Goal: Communication & Community: Answer question/provide support

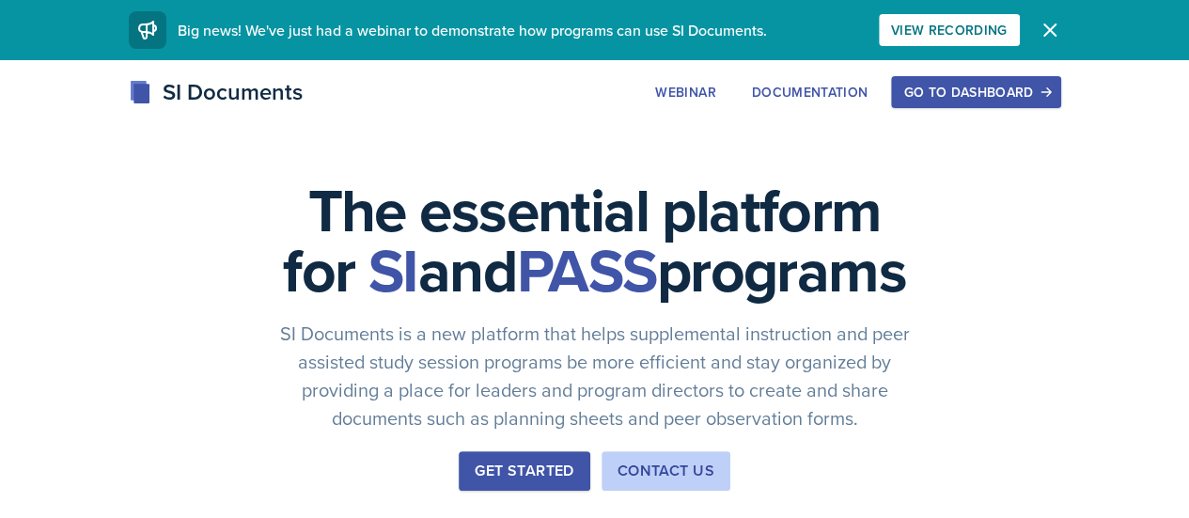
click at [1048, 85] on div "Go to Dashboard" at bounding box center [975, 92] width 145 height 15
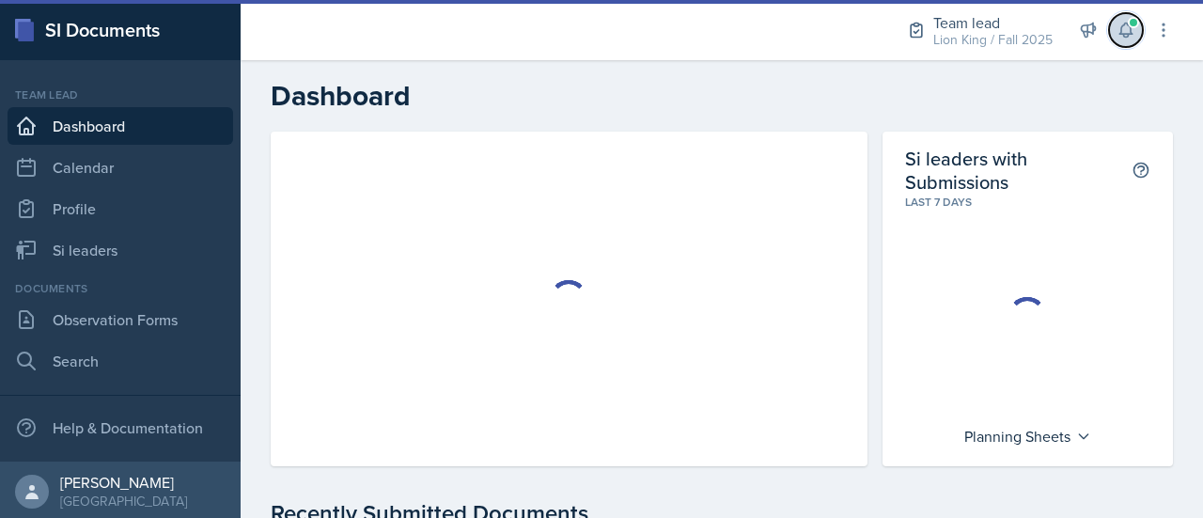
click at [1133, 24] on span at bounding box center [1133, 22] width 11 height 11
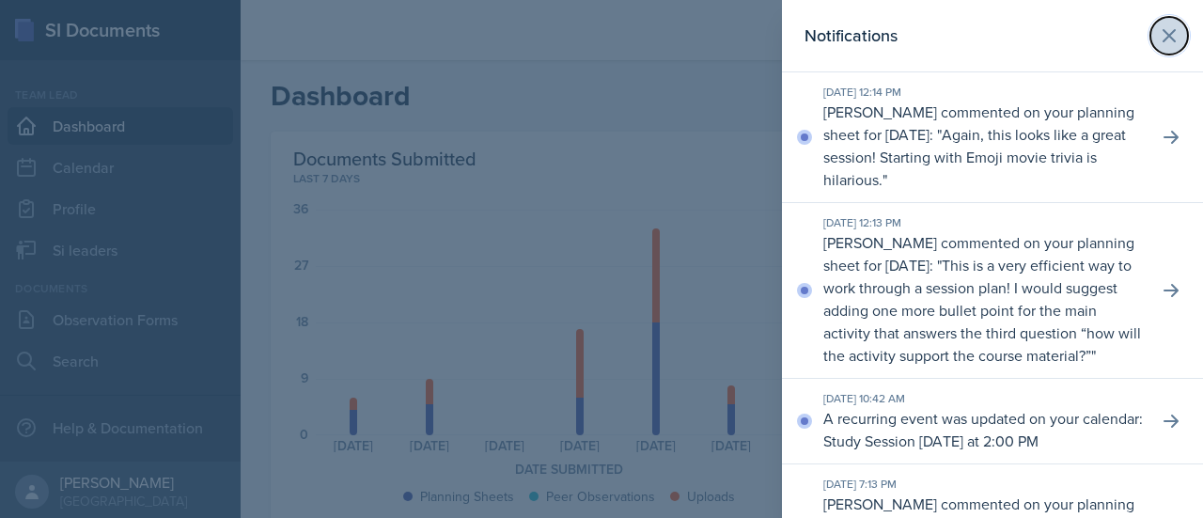
click at [1158, 31] on icon at bounding box center [1169, 35] width 23 height 23
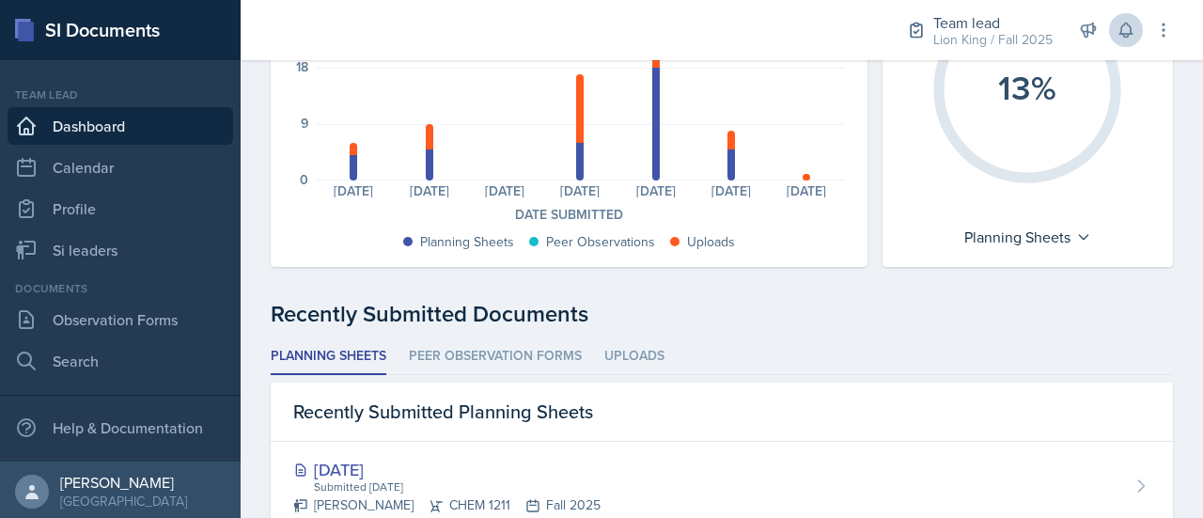
scroll to position [261, 0]
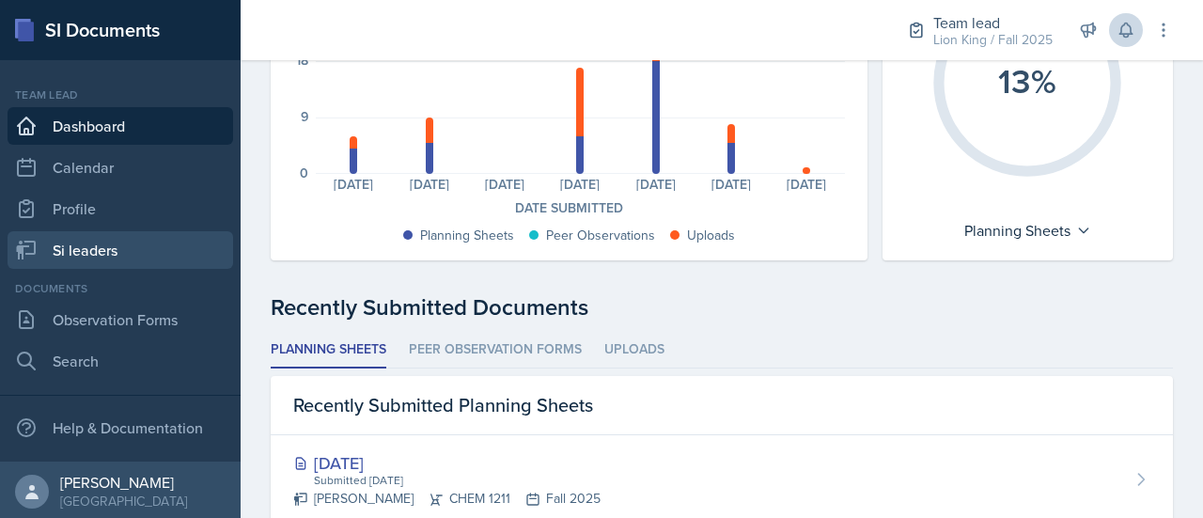
click at [124, 251] on link "Si leaders" at bounding box center [121, 250] width 226 height 38
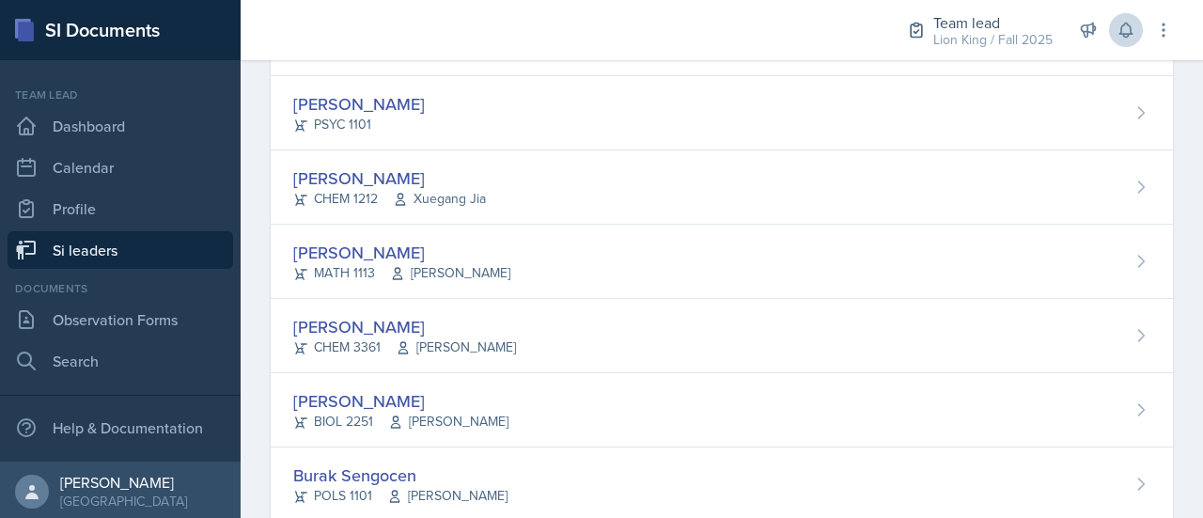
scroll to position [1544, 0]
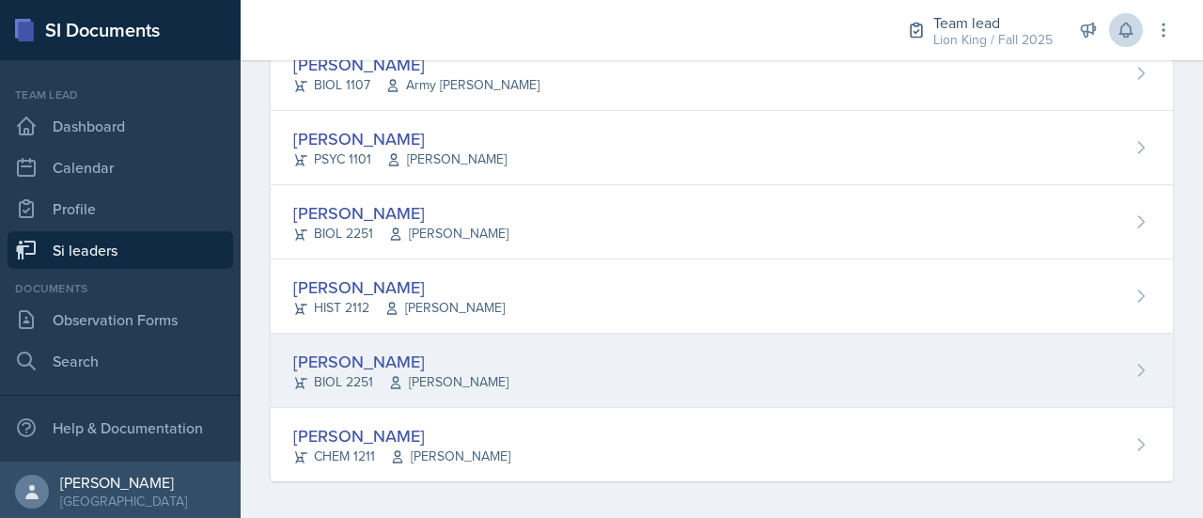
click at [1084, 357] on div "[PERSON_NAME] BIOL 2251 [PERSON_NAME]" at bounding box center [722, 371] width 902 height 74
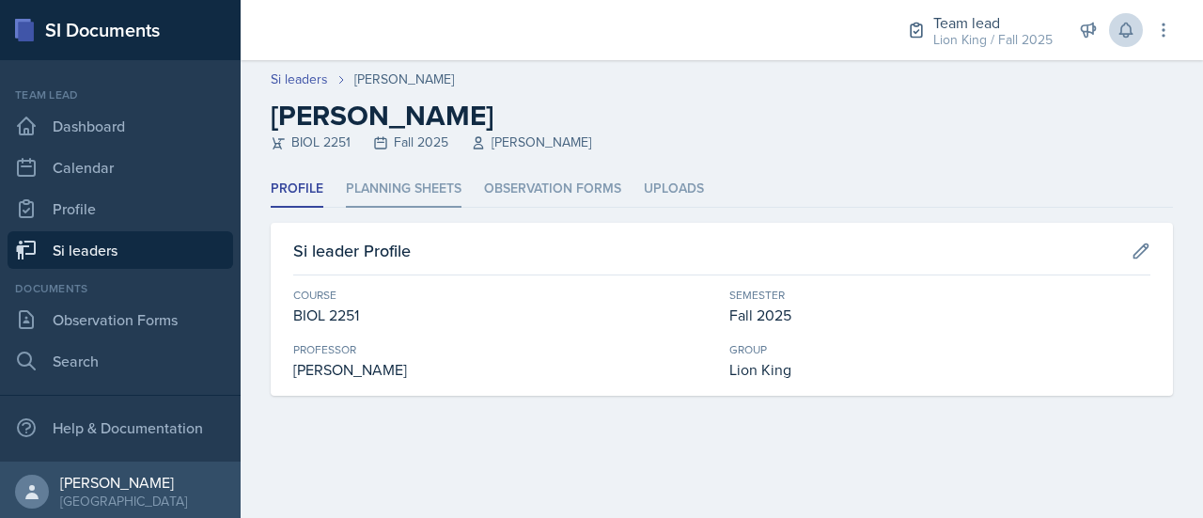
click at [441, 187] on li "Planning Sheets" at bounding box center [404, 189] width 116 height 37
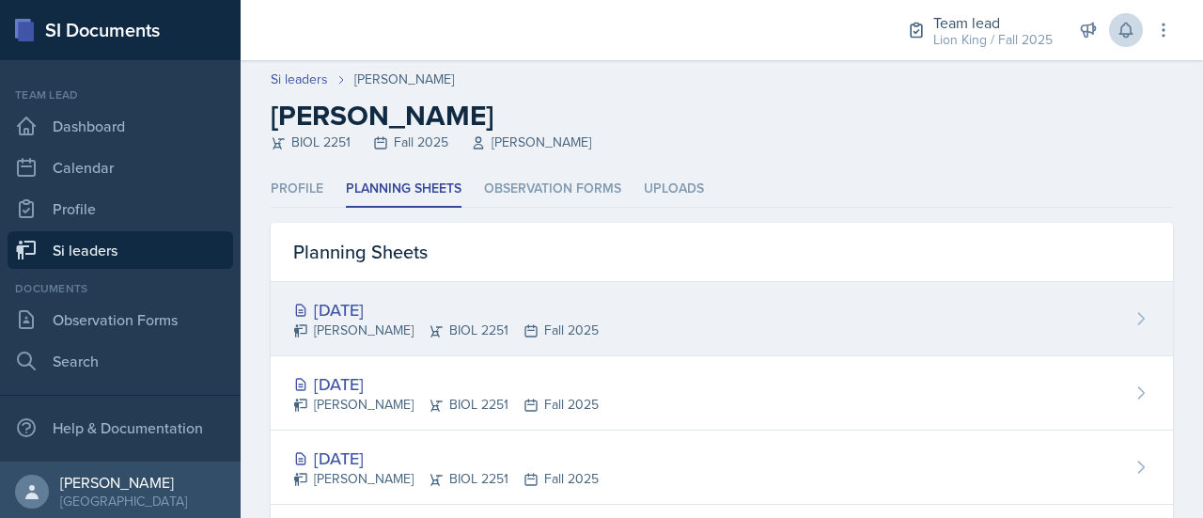
click at [1139, 323] on icon at bounding box center [1142, 318] width 6 height 11
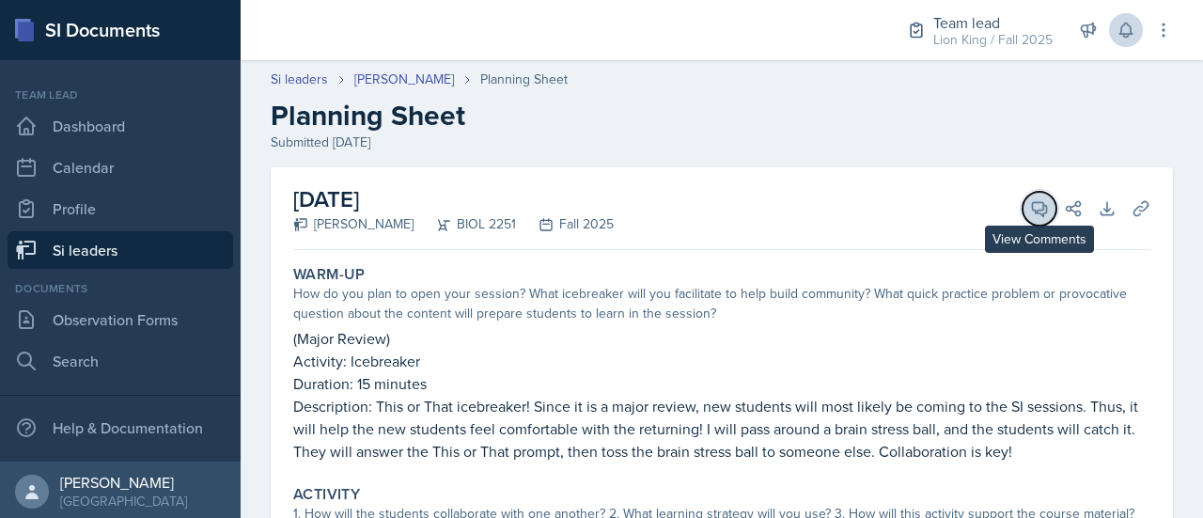
click at [1033, 202] on icon at bounding box center [1040, 209] width 14 height 14
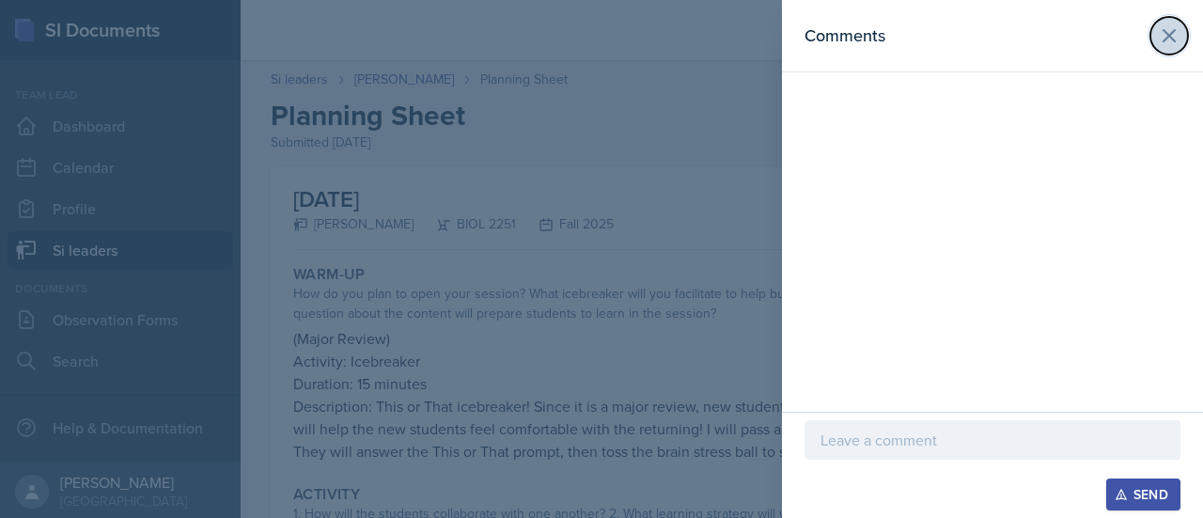
click at [1169, 35] on icon at bounding box center [1168, 35] width 11 height 11
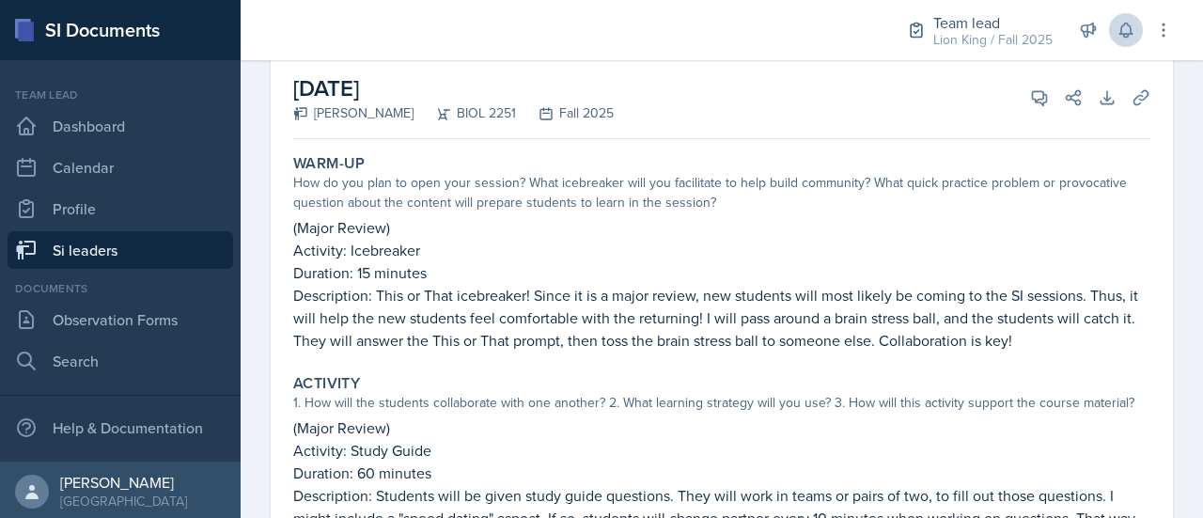
scroll to position [75, 0]
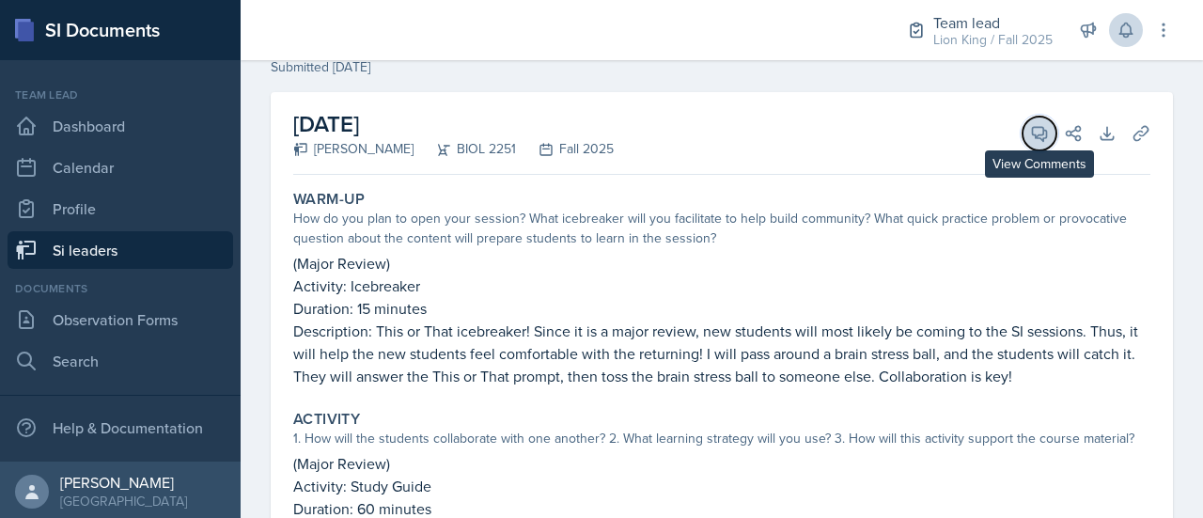
click at [1033, 133] on icon at bounding box center [1040, 134] width 14 height 14
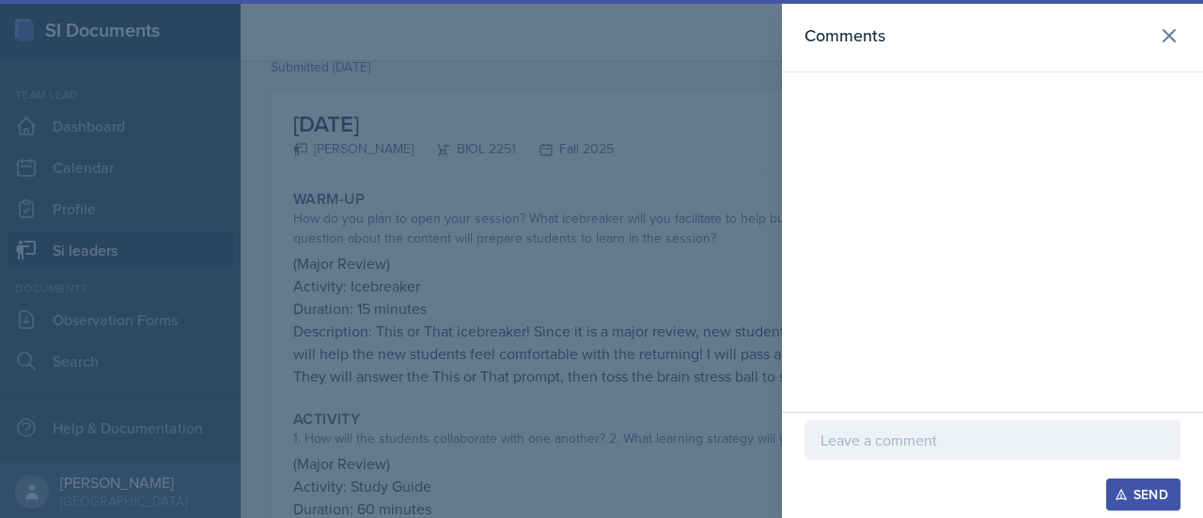
click at [921, 447] on p at bounding box center [992, 440] width 344 height 23
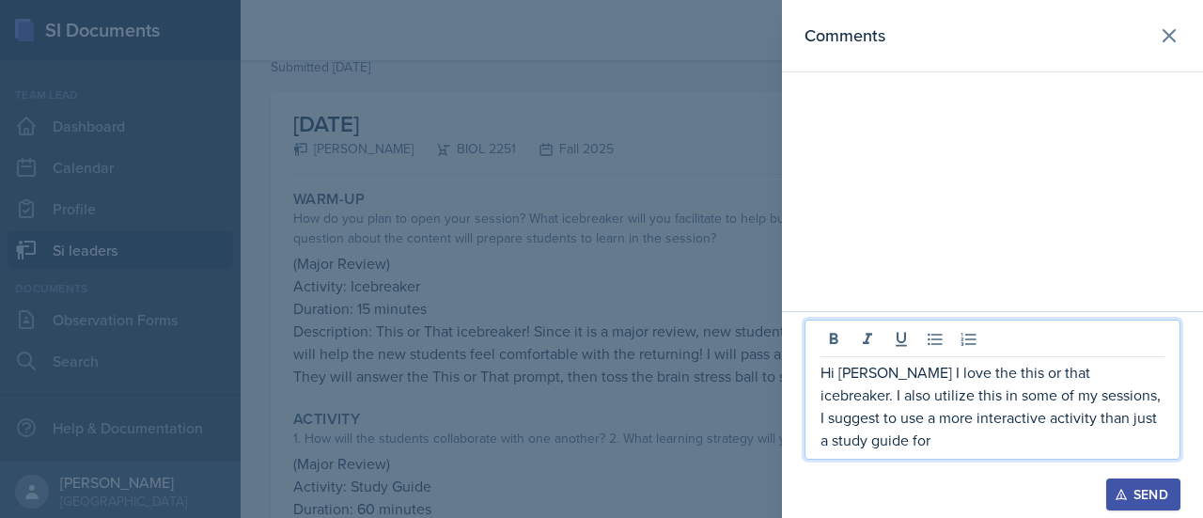
click at [1152, 423] on p "Hi [PERSON_NAME] I love the this or that icebreaker. I also utilize this in som…" at bounding box center [992, 406] width 344 height 90
click at [971, 450] on p "Hi [PERSON_NAME] I love the this or that icebreaker. I also utilize this in som…" at bounding box center [992, 406] width 344 height 90
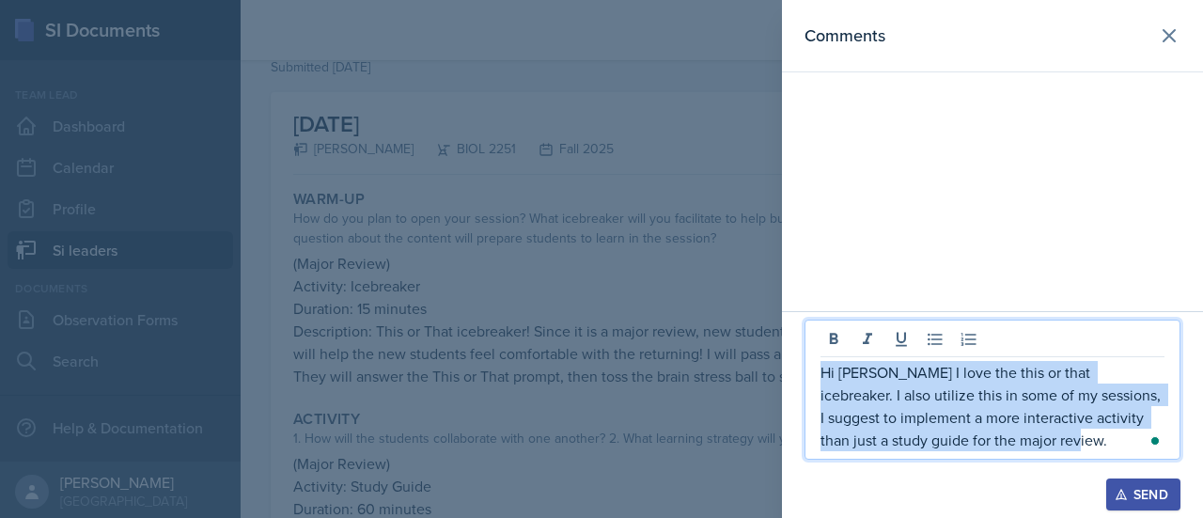
drag, startPoint x: 1048, startPoint y: 452, endPoint x: 775, endPoint y: 375, distance: 283.2
click at [775, 375] on div "Comments Hi [PERSON_NAME] I love the this or that icebreaker. I also utilize th…" at bounding box center [601, 259] width 1203 height 518
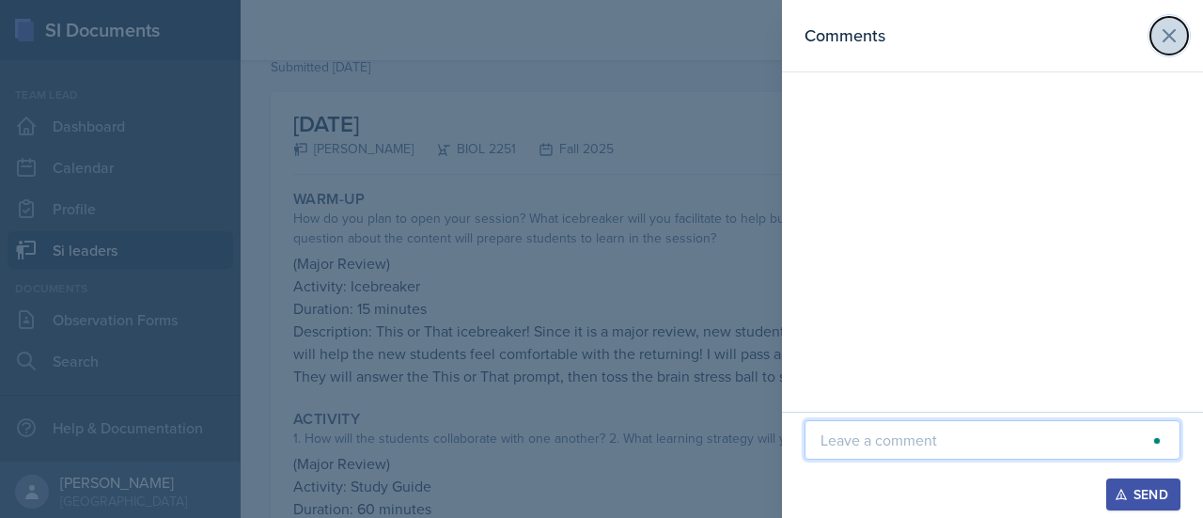
click at [1155, 40] on button at bounding box center [1169, 36] width 38 height 38
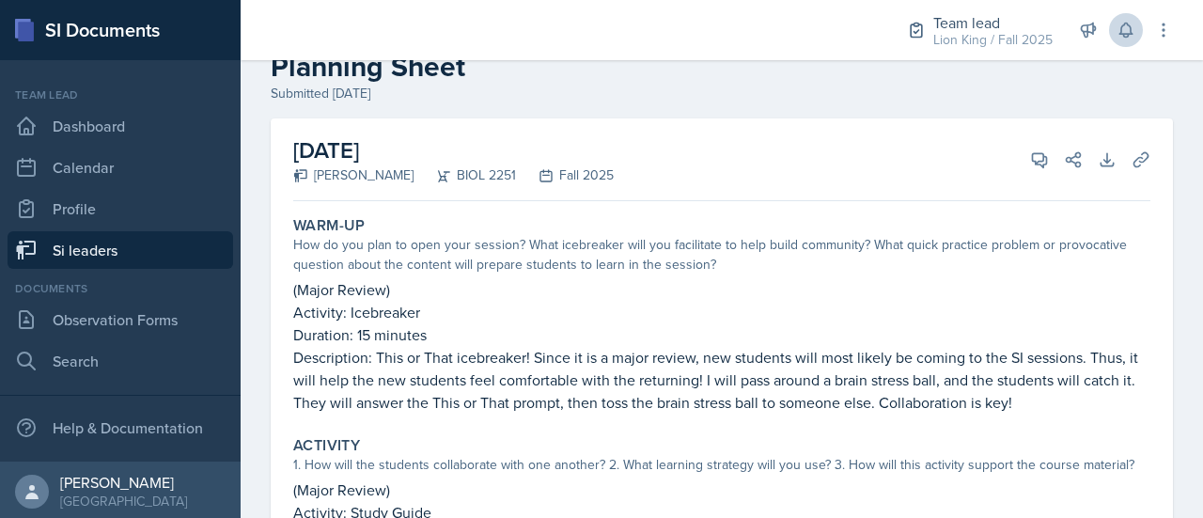
scroll to position [46, 0]
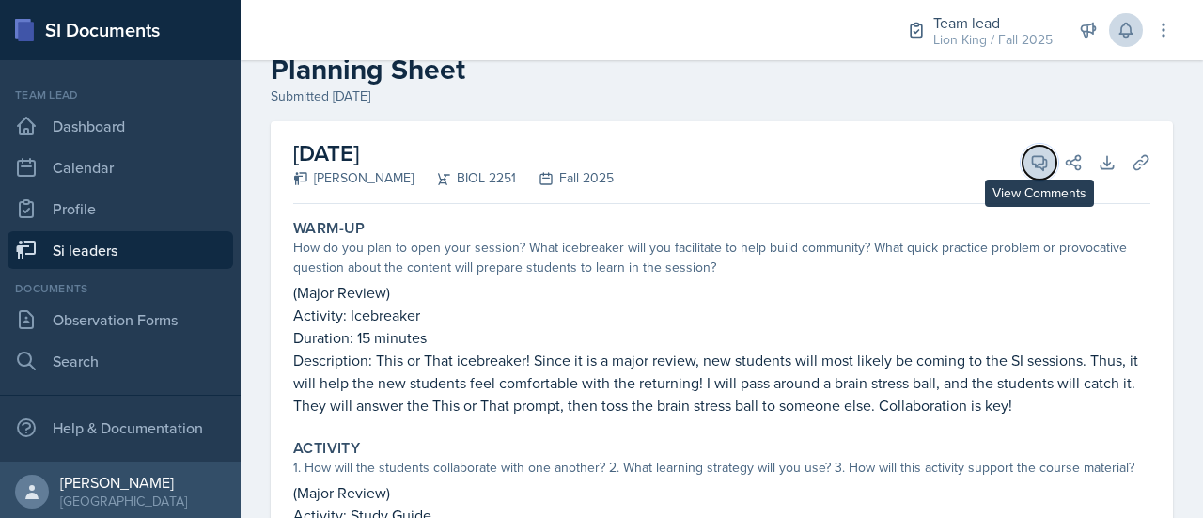
click at [1033, 163] on icon at bounding box center [1040, 163] width 14 height 14
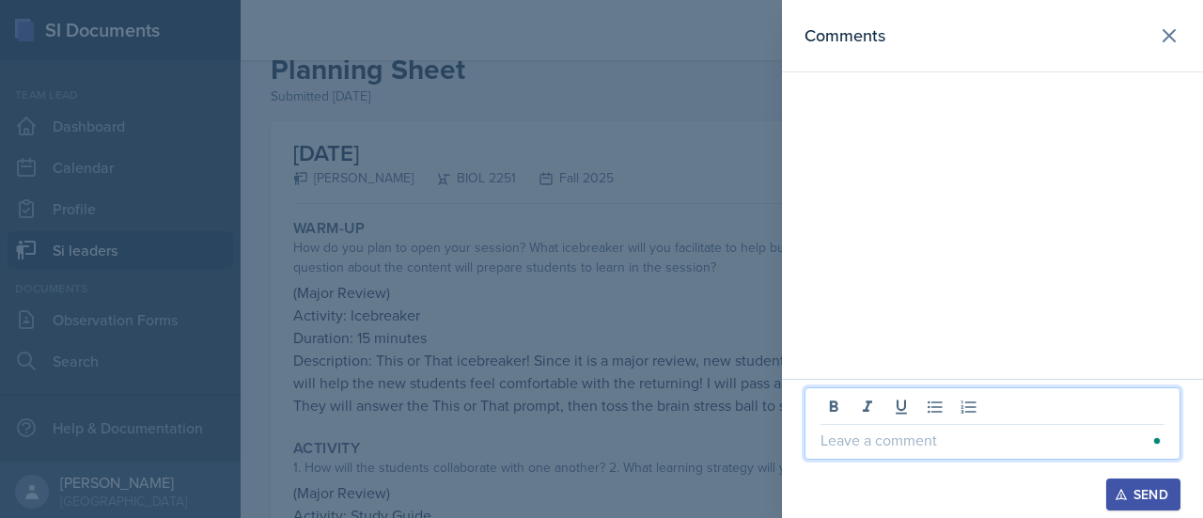
click at [944, 447] on p "To enrich screen reader interactions, please activate Accessibility in Grammarl…" at bounding box center [992, 440] width 344 height 23
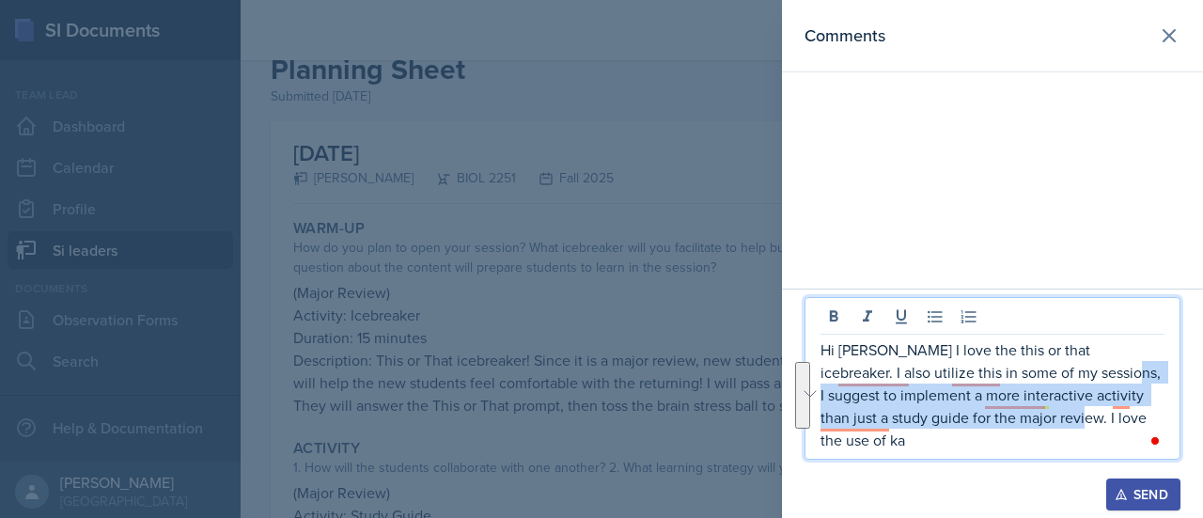
drag, startPoint x: 1047, startPoint y: 399, endPoint x: 1038, endPoint y: 452, distance: 53.5
click at [1038, 452] on div "Hi [PERSON_NAME] I love the this or that icebreaker. I also utilize this in som…" at bounding box center [992, 378] width 376 height 163
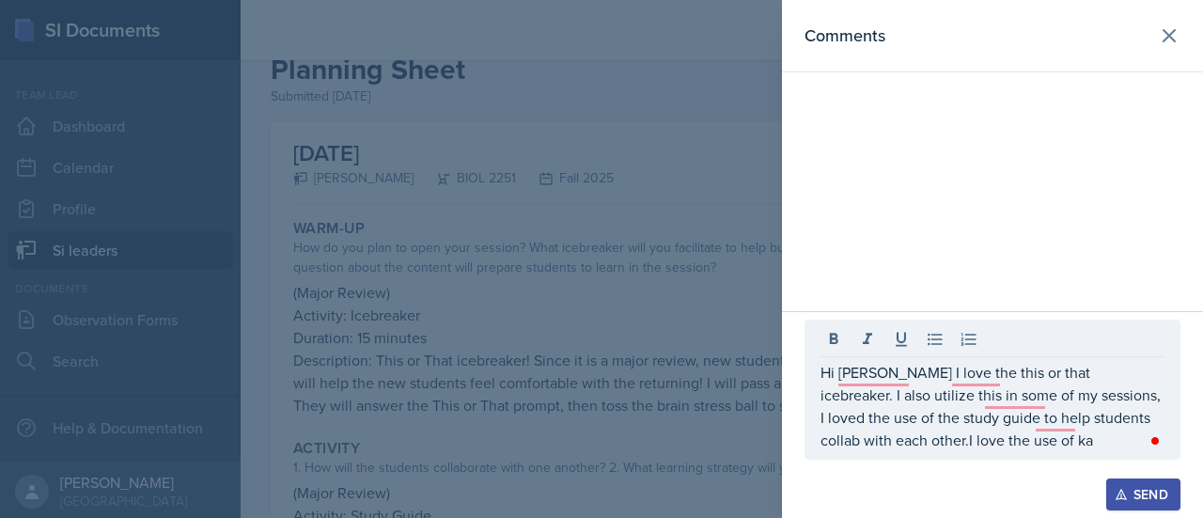
click at [1038, 452] on div "Hi [PERSON_NAME] I love the this or that icebreaker. I also utilize this in som…" at bounding box center [992, 390] width 376 height 140
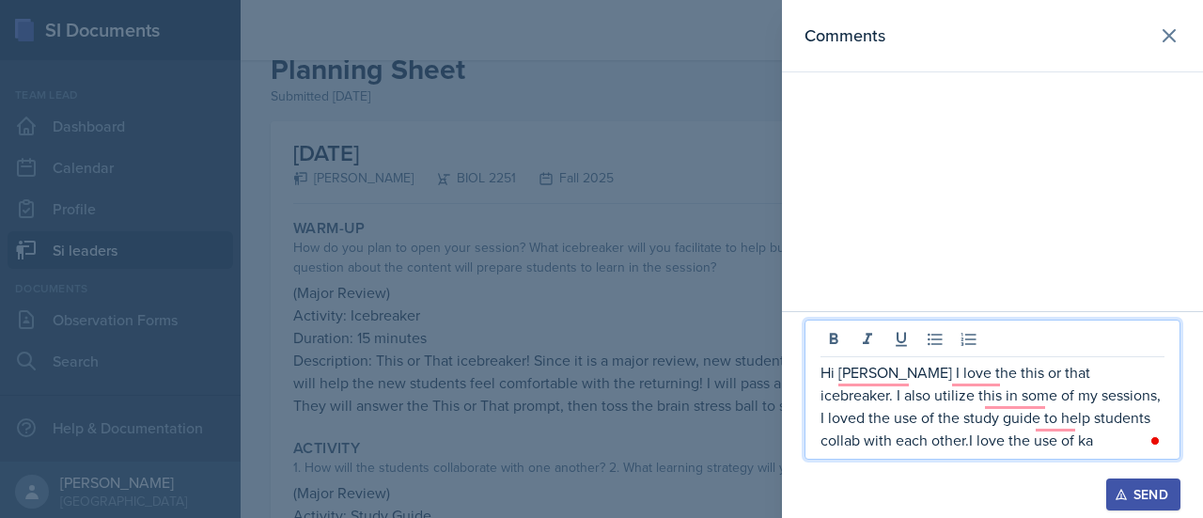
click at [1002, 443] on p "Hi [PERSON_NAME] I love the this or that icebreaker. I also utilize this in som…" at bounding box center [992, 406] width 344 height 90
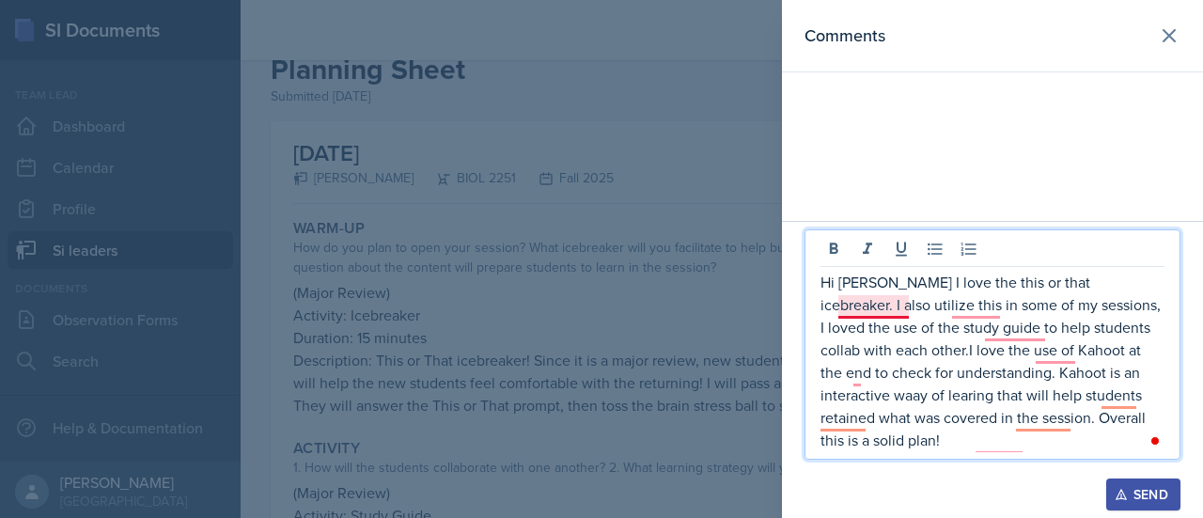
click at [863, 308] on p "Hi [PERSON_NAME] I love the this or that icebreaker. I also utilize this in som…" at bounding box center [992, 361] width 344 height 180
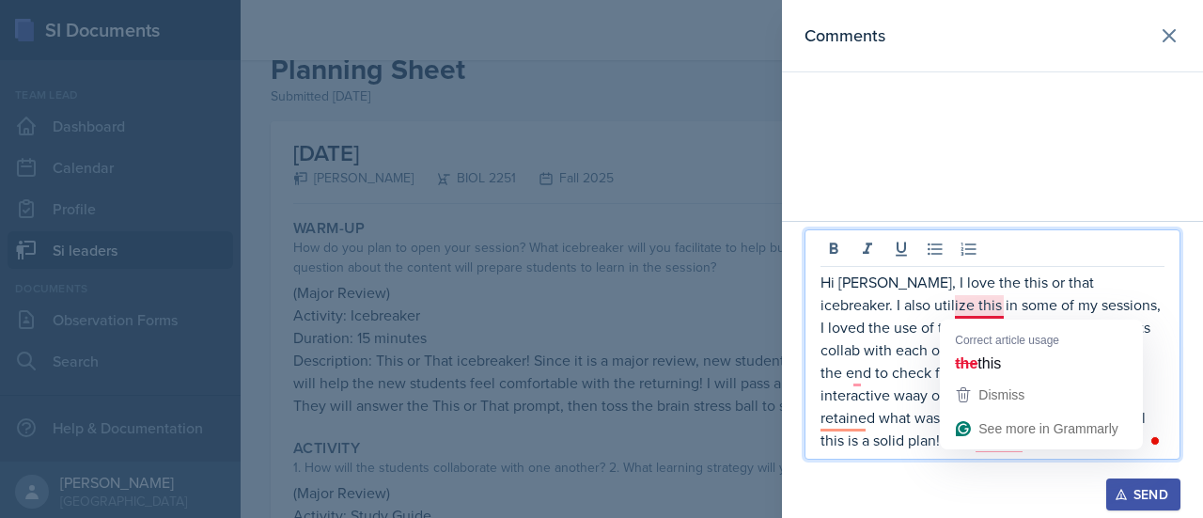
click at [985, 307] on p "Hi [PERSON_NAME], I love the this or that icebreaker. I also utilize this in so…" at bounding box center [992, 361] width 344 height 180
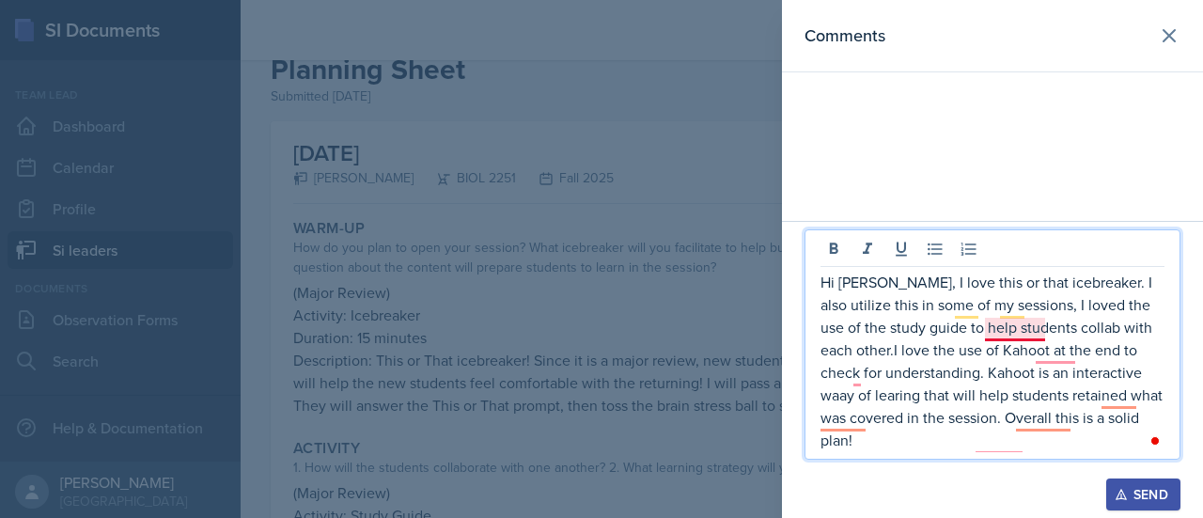
click at [1007, 317] on p "Hi [PERSON_NAME], I love this or that icebreaker. I also utilize this in some o…" at bounding box center [992, 361] width 344 height 180
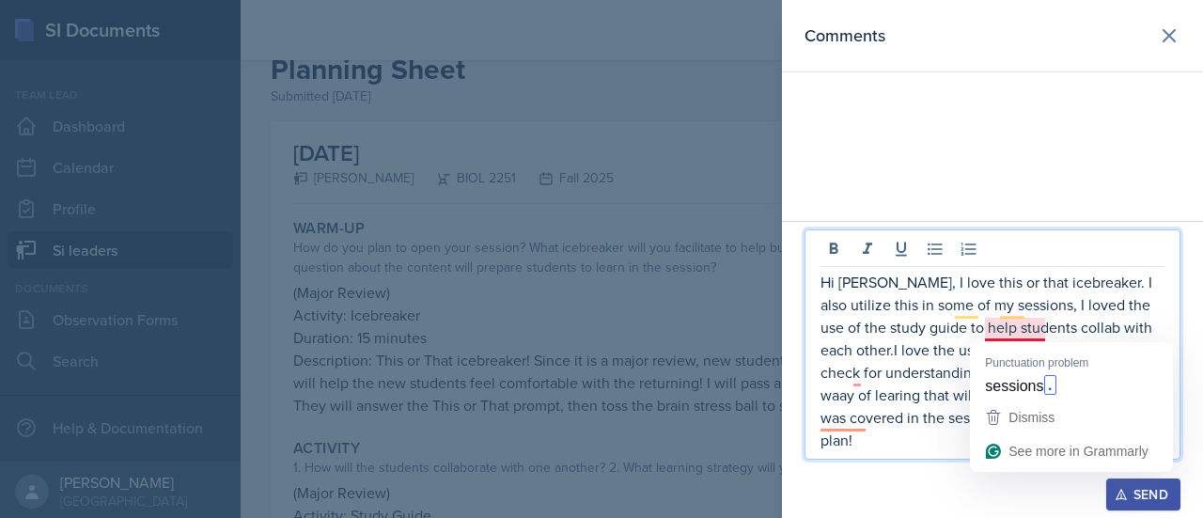
click at [1015, 324] on p "Hi [PERSON_NAME], I love this or that icebreaker. I also utilize this in some o…" at bounding box center [992, 361] width 344 height 180
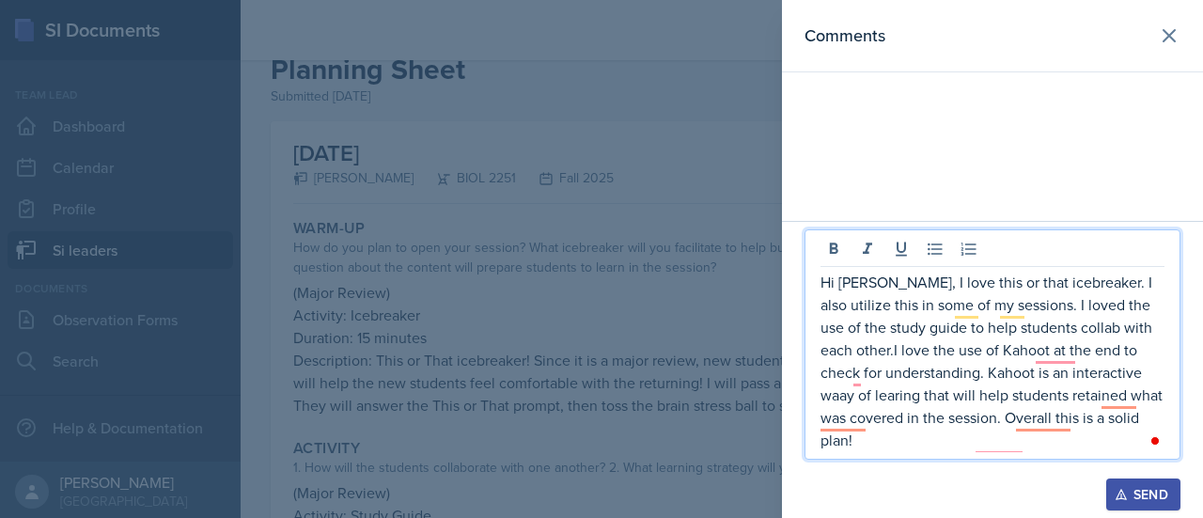
click at [1060, 356] on p "Hi [PERSON_NAME], I love this or that icebreaker. I also utilize this in some o…" at bounding box center [992, 361] width 344 height 180
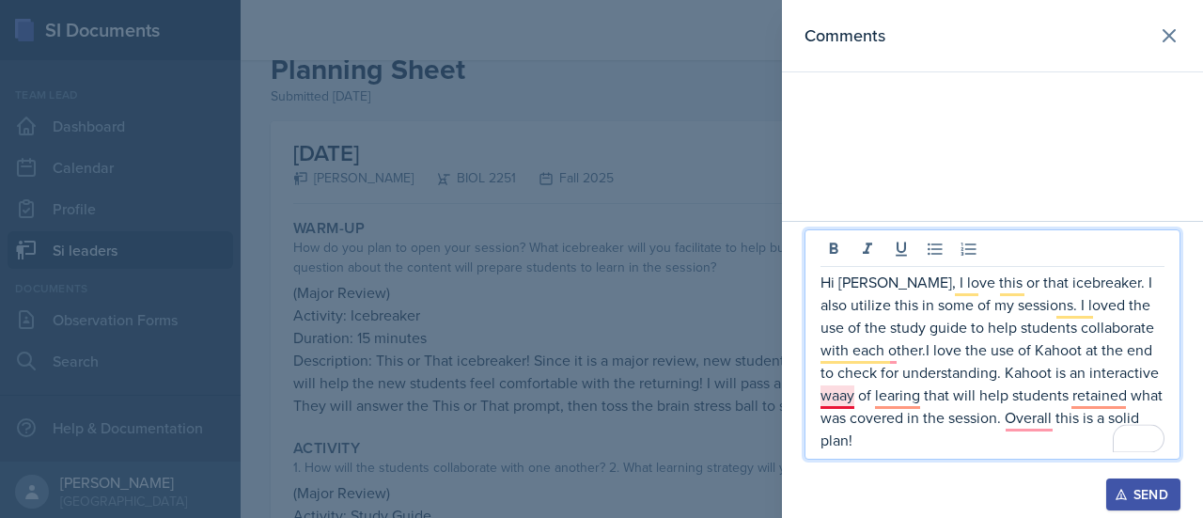
click at [837, 399] on p "Hi [PERSON_NAME], I love this or that icebreaker. I also utilize this in some o…" at bounding box center [992, 361] width 344 height 180
click at [891, 392] on p "Hi [PERSON_NAME], I love this or that icebreaker. I also utilize this in some o…" at bounding box center [992, 361] width 344 height 180
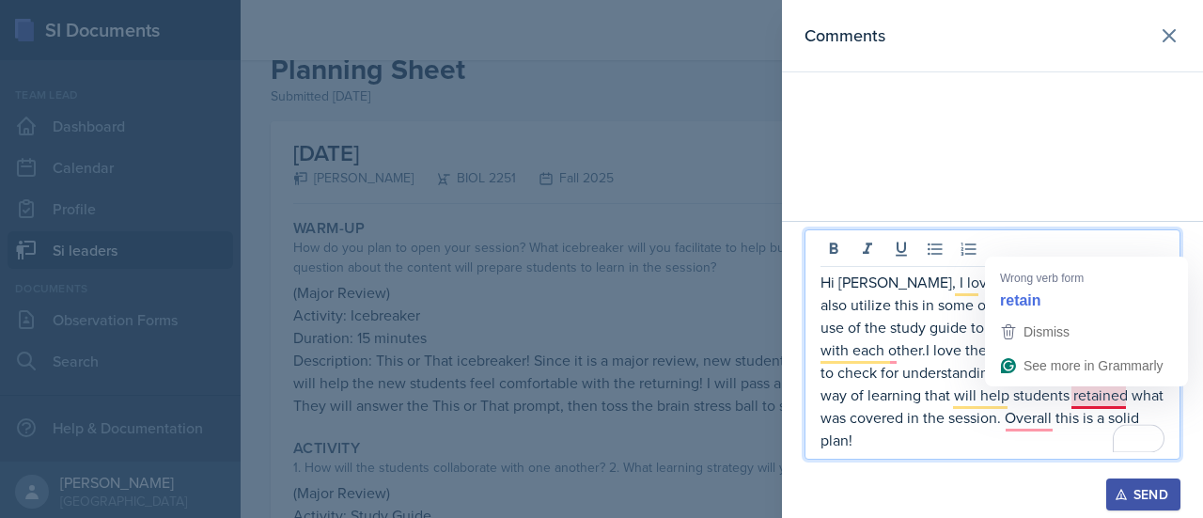
click at [1103, 405] on p "Hi [PERSON_NAME], I love this or that icebreaker. I also utilize this in some o…" at bounding box center [992, 361] width 344 height 180
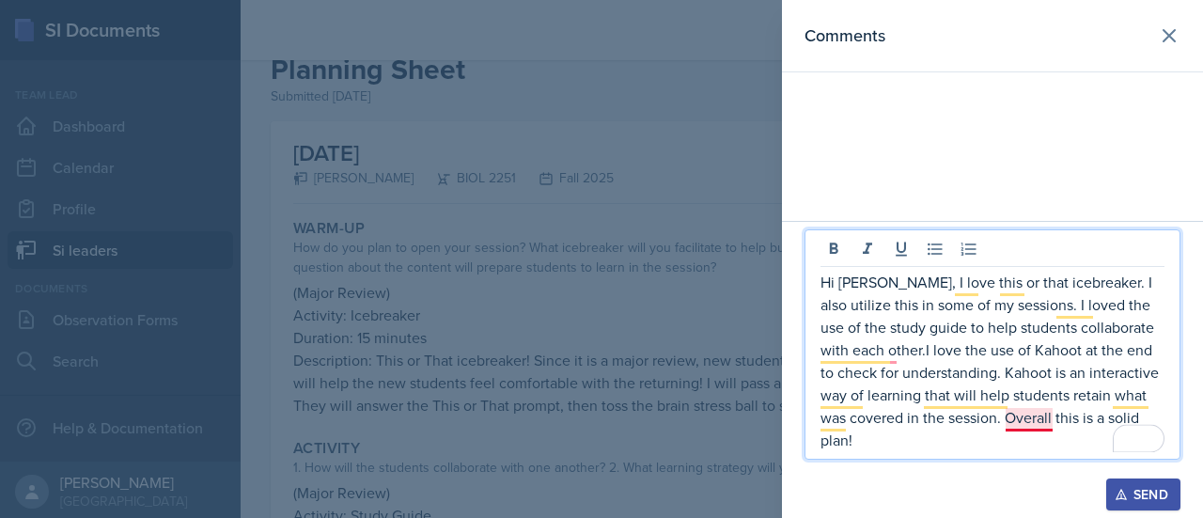
click at [1022, 410] on p "Hi [PERSON_NAME], I love this or that icebreaker. I also utilize this in some o…" at bounding box center [992, 361] width 344 height 180
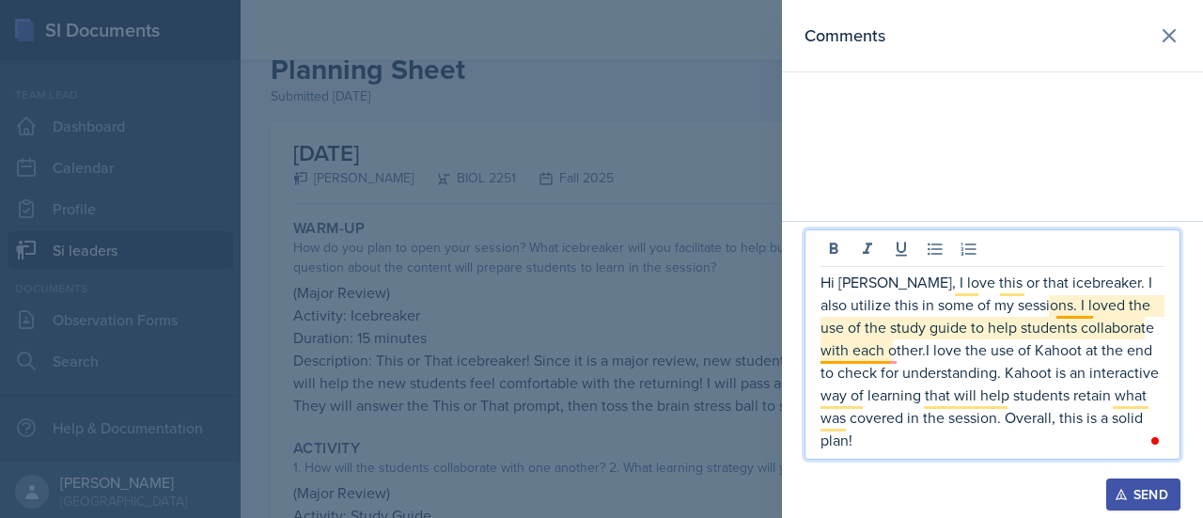
click at [889, 357] on p "Hi [PERSON_NAME], I love this or that icebreaker. I also utilize this in some o…" at bounding box center [992, 361] width 344 height 180
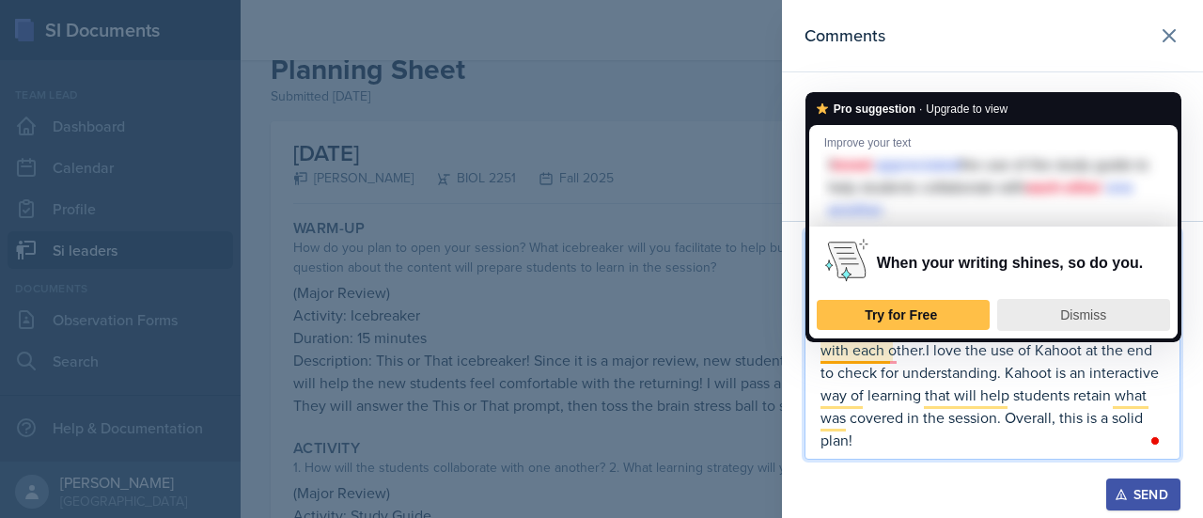
click at [1086, 312] on span "Dismiss" at bounding box center [1083, 314] width 46 height 15
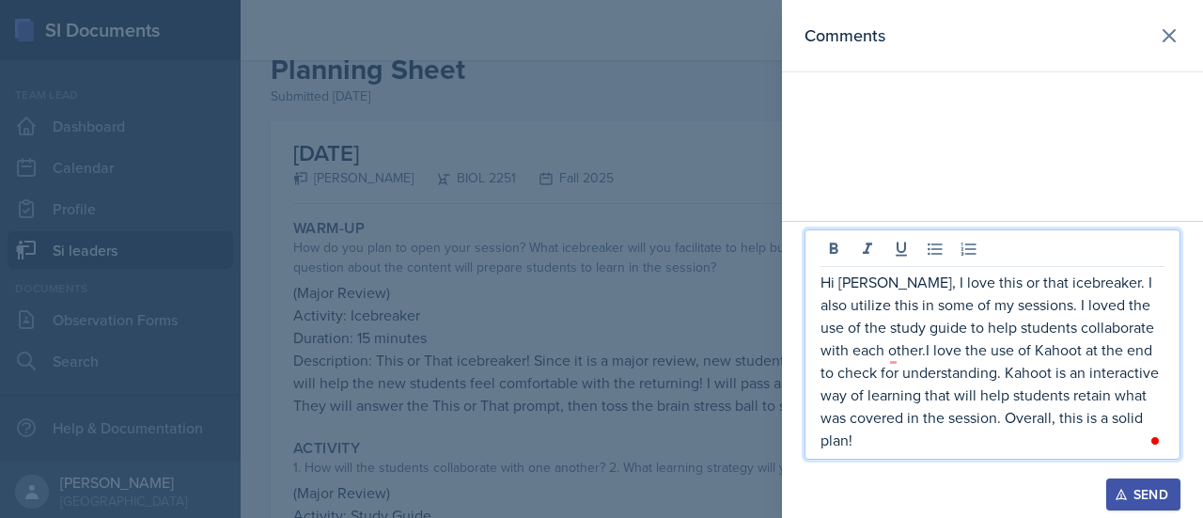
click at [1157, 442] on div "Open Grammarly. 1 suggestions." at bounding box center [1154, 440] width 9 height 9
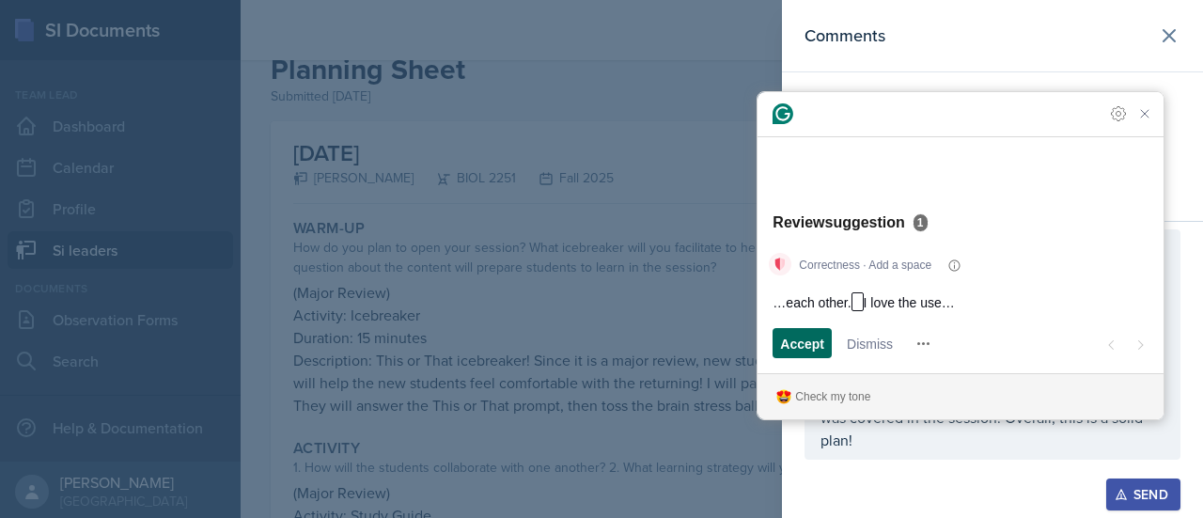
click at [803, 332] on div "Accept" at bounding box center [802, 343] width 44 height 30
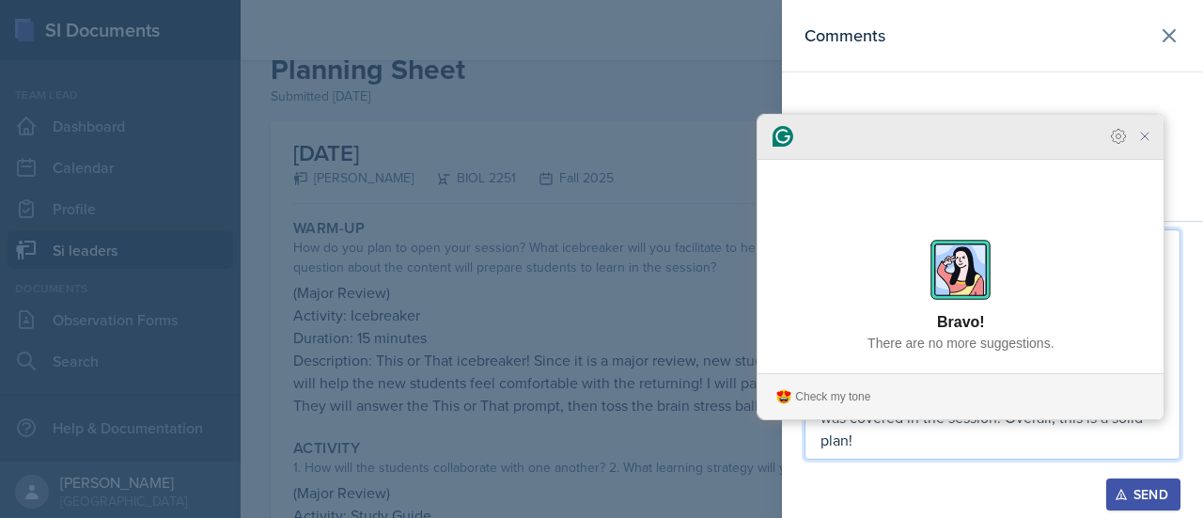
click at [1146, 144] on icon "Close Grammarly Assistant" at bounding box center [1144, 136] width 15 height 15
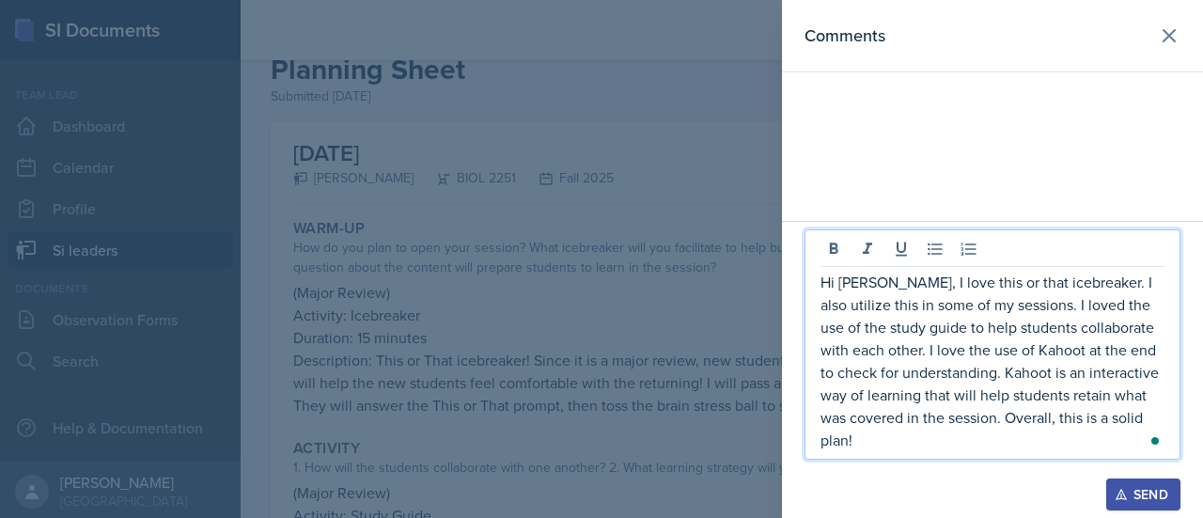
click at [1158, 489] on div "Send" at bounding box center [1143, 494] width 50 height 15
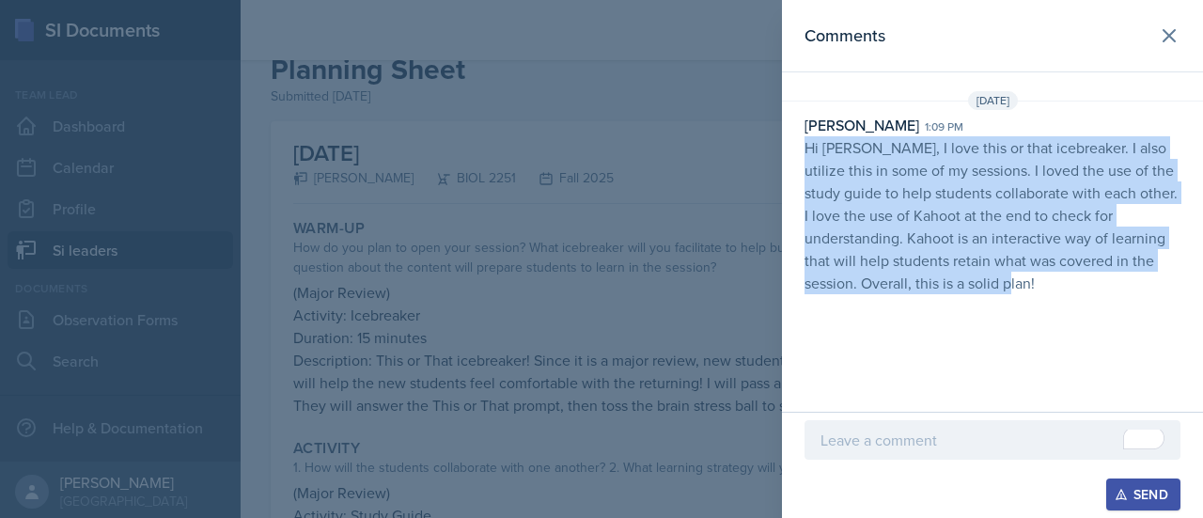
drag, startPoint x: 940, startPoint y: 288, endPoint x: 804, endPoint y: 149, distance: 193.4
click at [804, 149] on p "Hi [PERSON_NAME], I love this or that icebreaker. I also utilize this in some o…" at bounding box center [992, 215] width 376 height 158
copy p "Hi [PERSON_NAME], I love this or that icebreaker. I also utilize this in some o…"
click at [1180, 32] on button at bounding box center [1169, 36] width 38 height 38
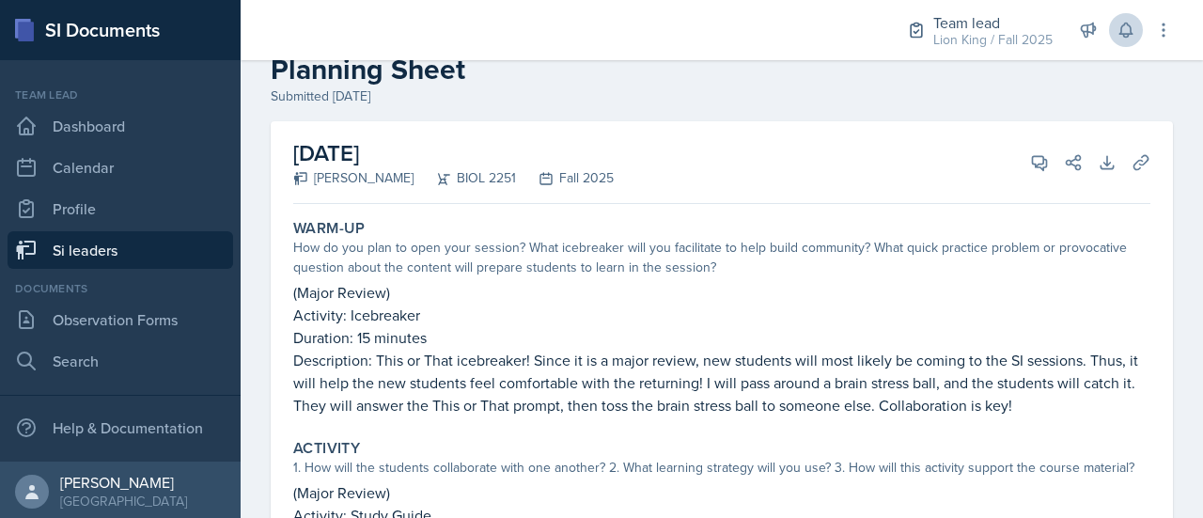
scroll to position [0, 0]
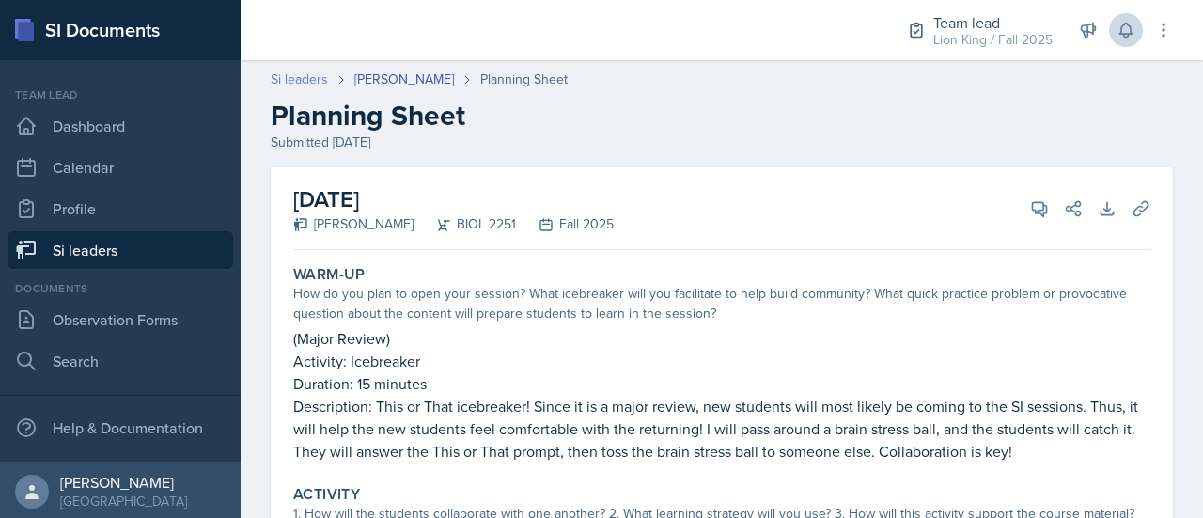
click at [297, 81] on link "Si leaders" at bounding box center [299, 80] width 57 height 20
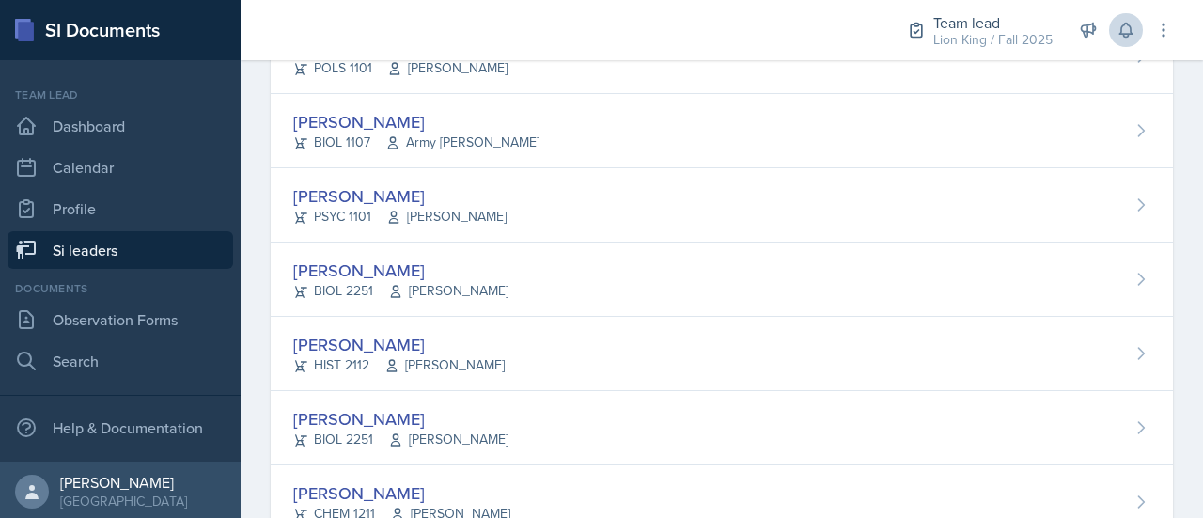
scroll to position [1504, 0]
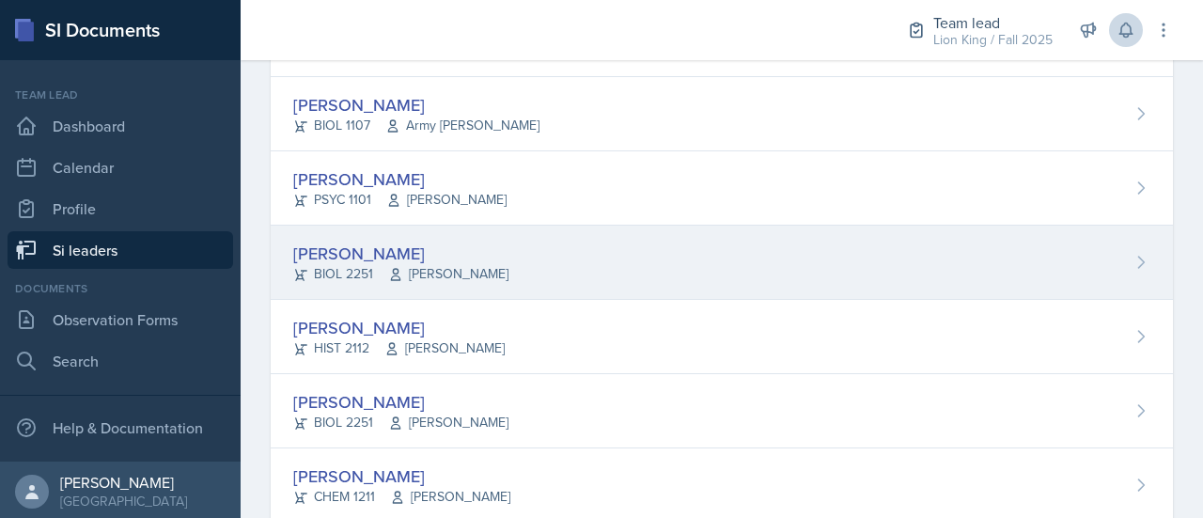
click at [1107, 268] on div "[PERSON_NAME] BIOL 2251 Muna Elhassey" at bounding box center [722, 263] width 902 height 74
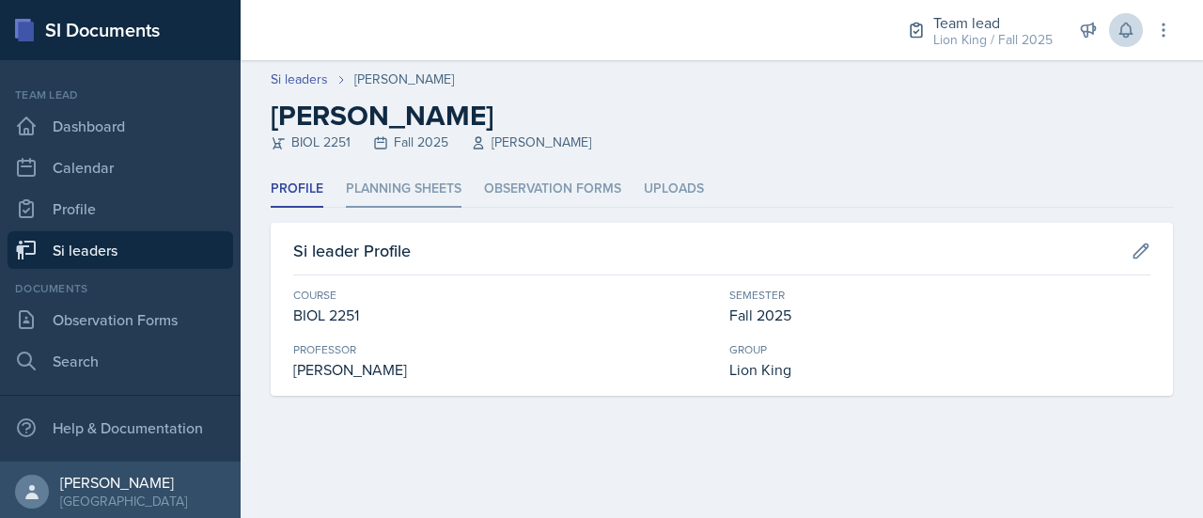
click at [423, 179] on li "Planning Sheets" at bounding box center [404, 189] width 116 height 37
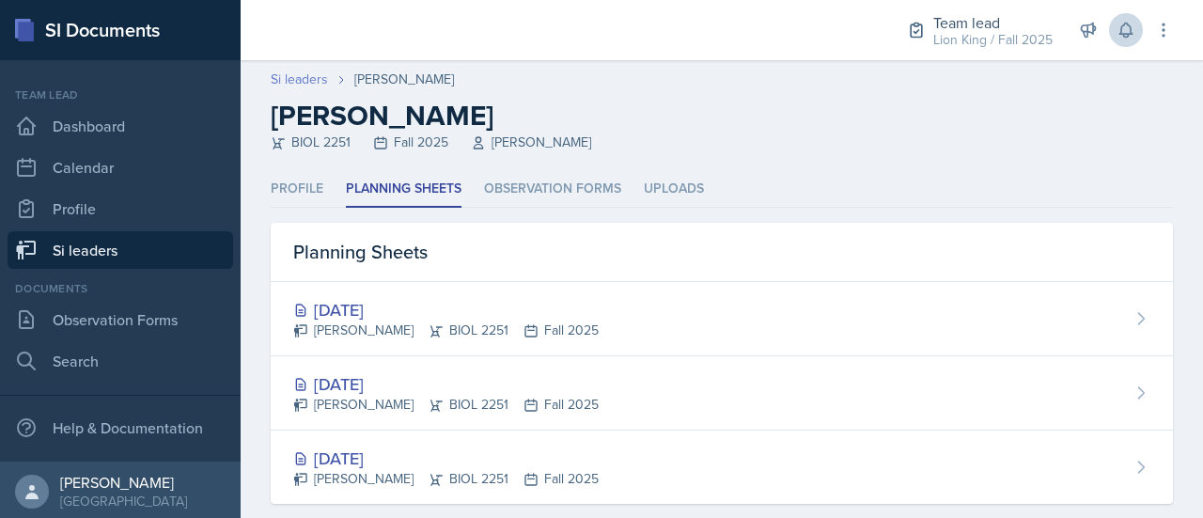
click at [312, 78] on link "Si leaders" at bounding box center [299, 80] width 57 height 20
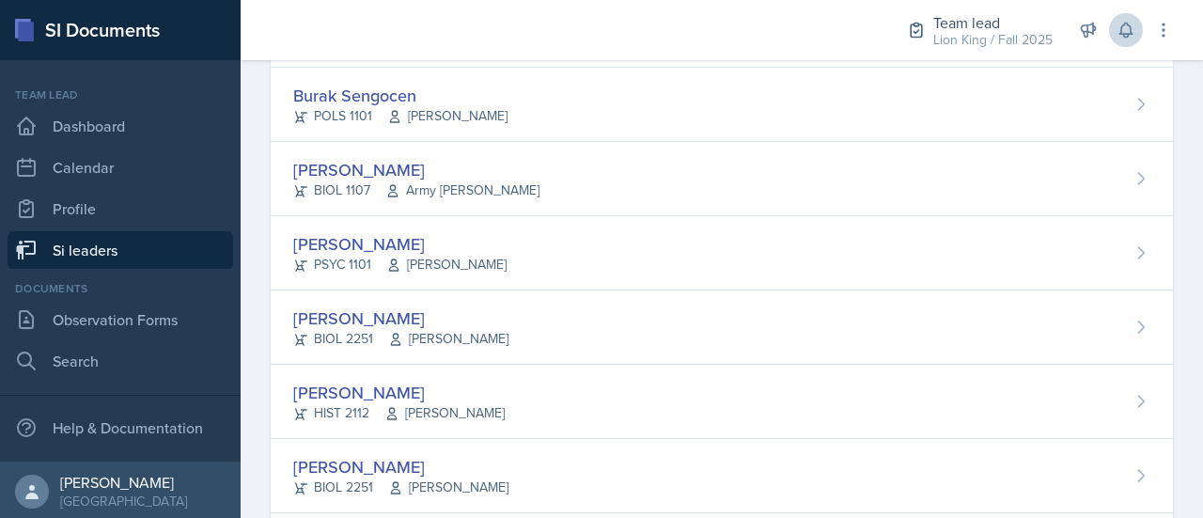
scroll to position [1544, 0]
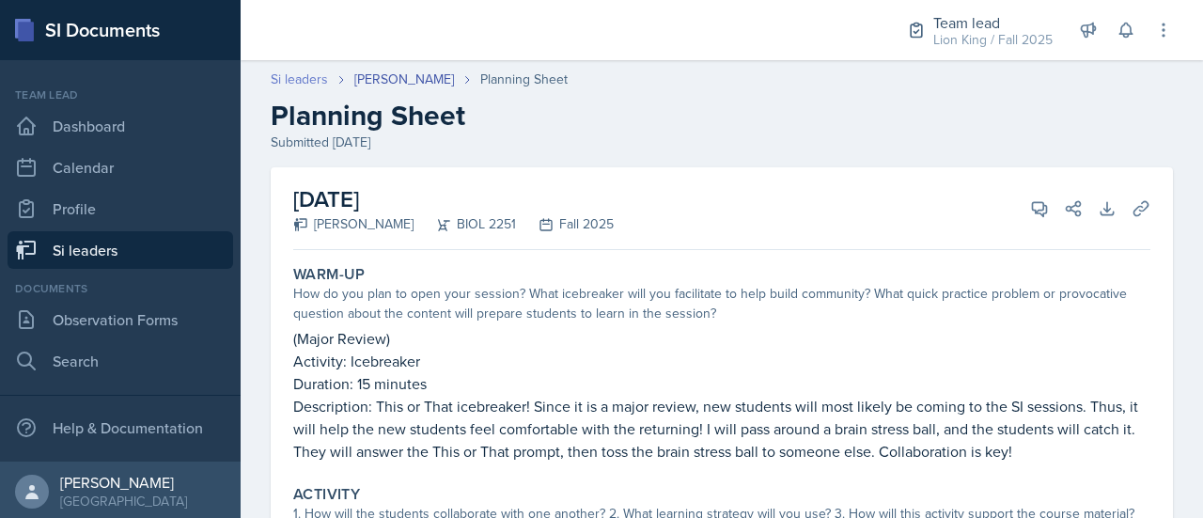
click at [309, 77] on link "Si leaders" at bounding box center [299, 80] width 57 height 20
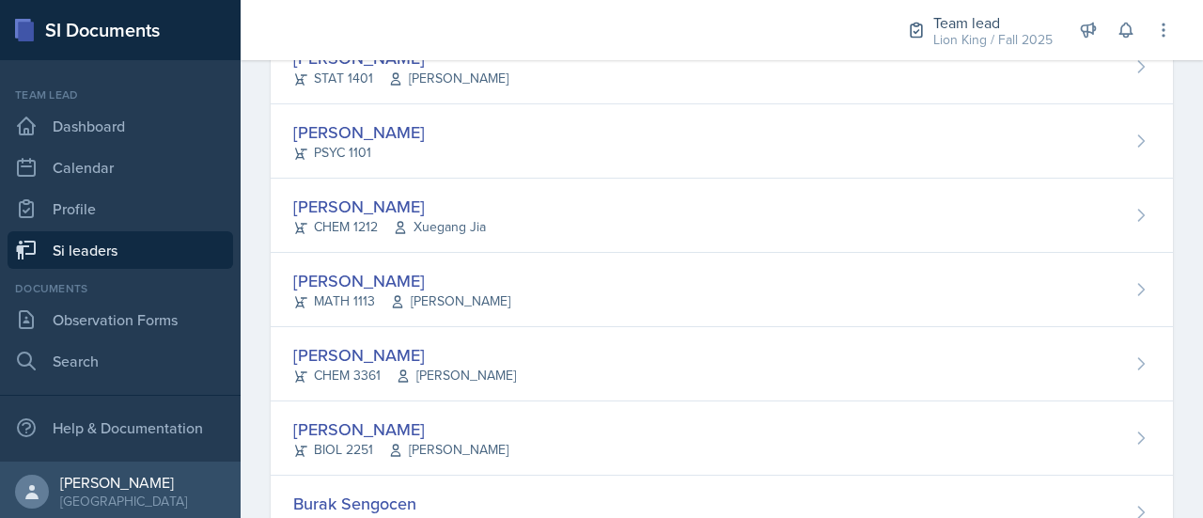
scroll to position [1037, 0]
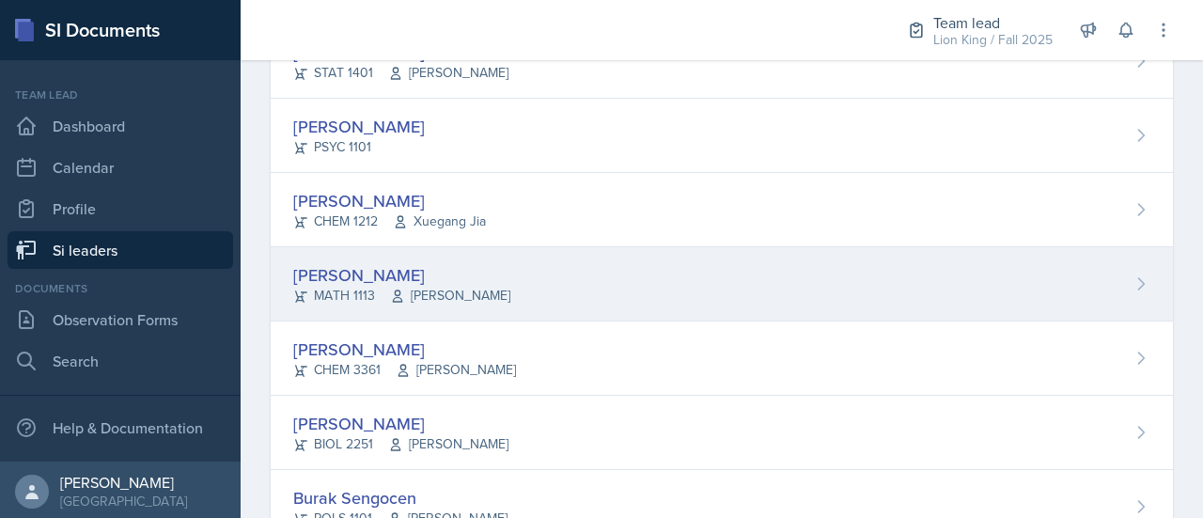
click at [1095, 284] on div "Aldair Palma MATH 1113 Yan Xia" at bounding box center [722, 284] width 902 height 74
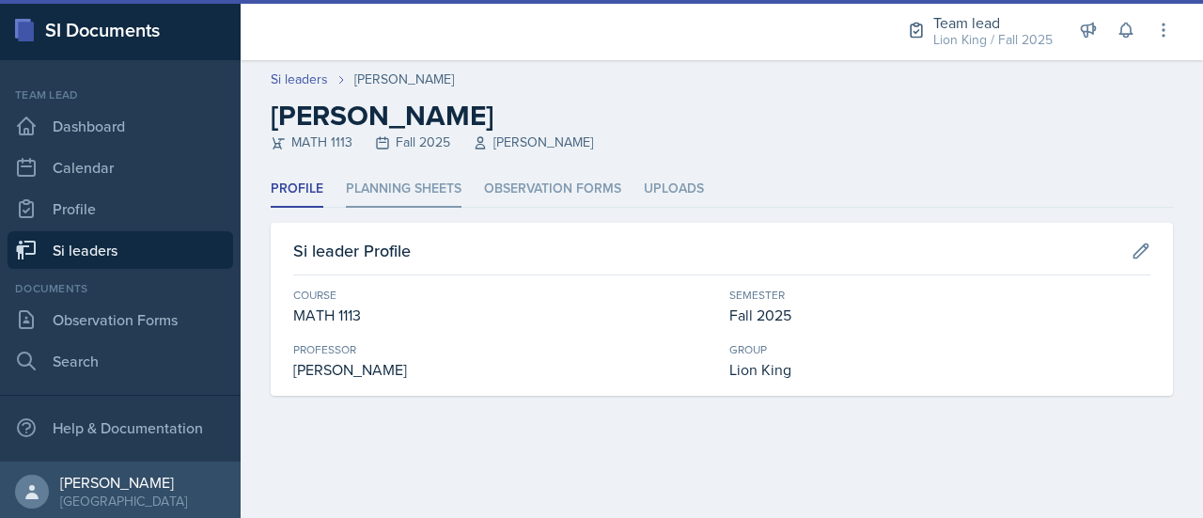
click at [421, 178] on li "Planning Sheets" at bounding box center [404, 189] width 116 height 37
